Goal: Check status: Check status

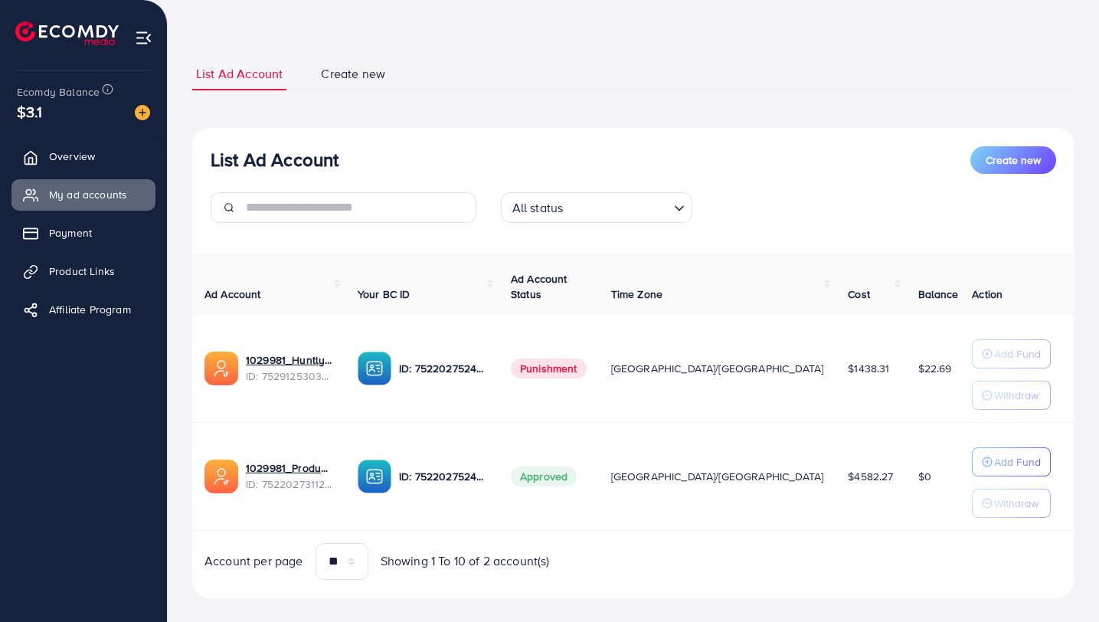
scroll to position [78, 0]
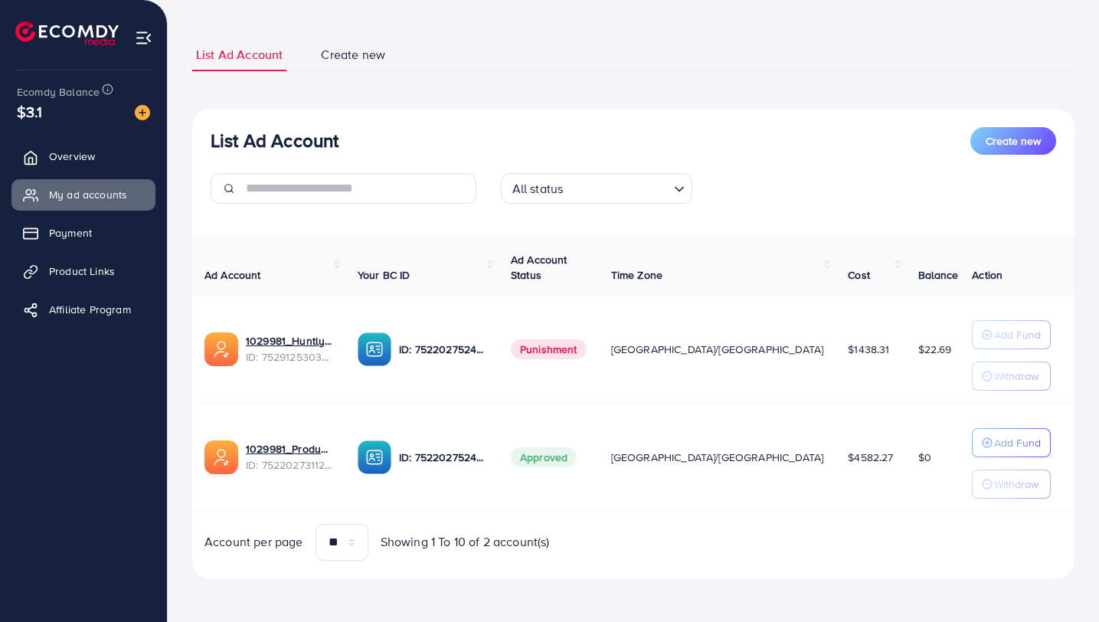
click at [918, 349] on span "$22.69" at bounding box center [935, 349] width 34 height 15
